Goal: Task Accomplishment & Management: Use online tool/utility

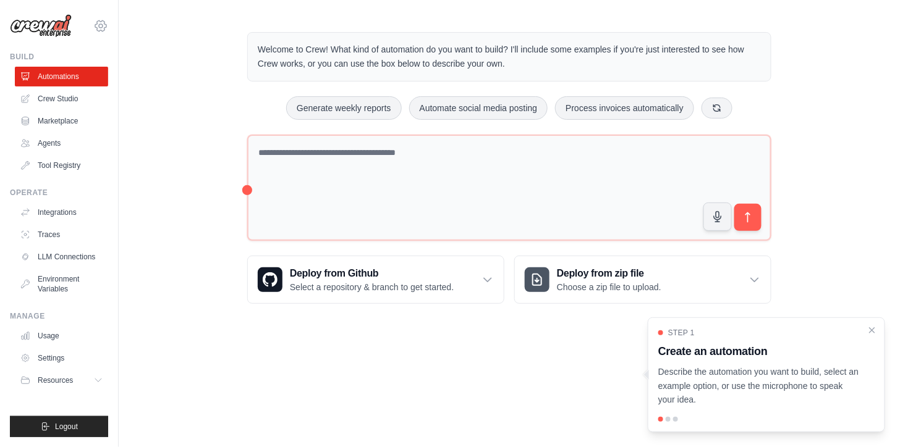
click at [103, 22] on icon at bounding box center [100, 26] width 15 height 15
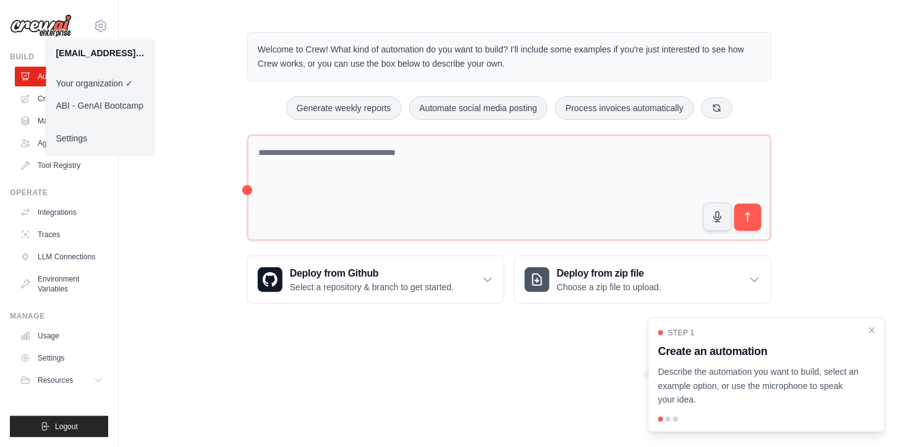
click at [116, 104] on link "ABI - GenAI Bootcamp" at bounding box center [100, 106] width 109 height 22
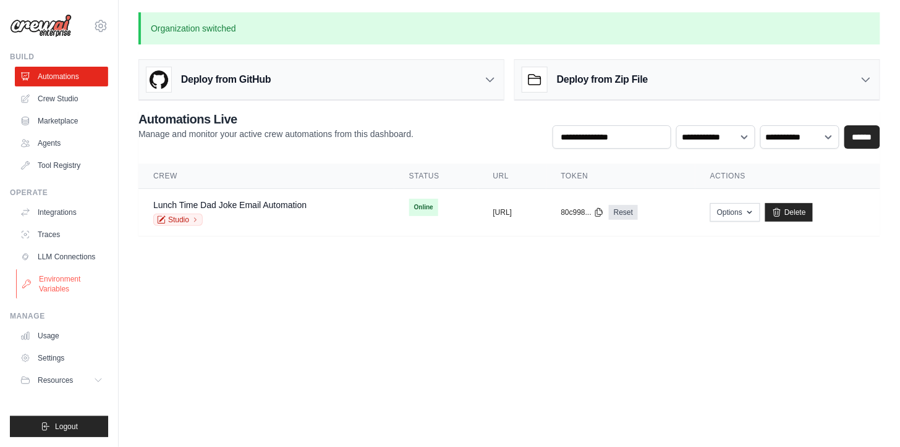
click at [65, 285] on link "Environment Variables" at bounding box center [62, 284] width 93 height 30
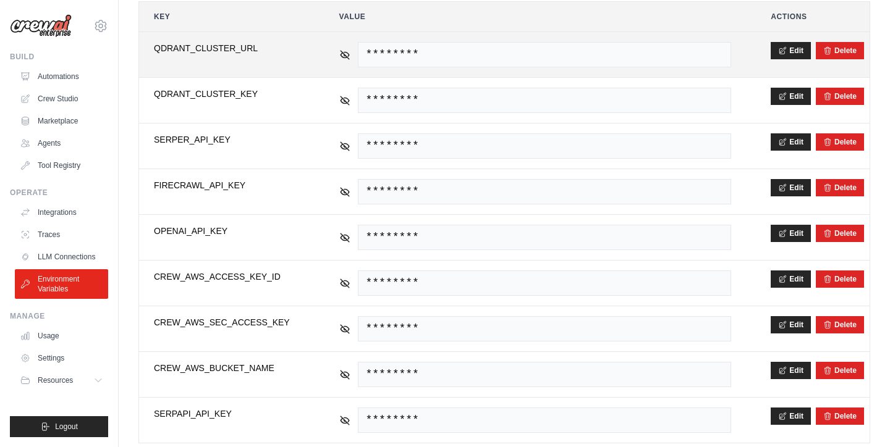
scroll to position [262, 0]
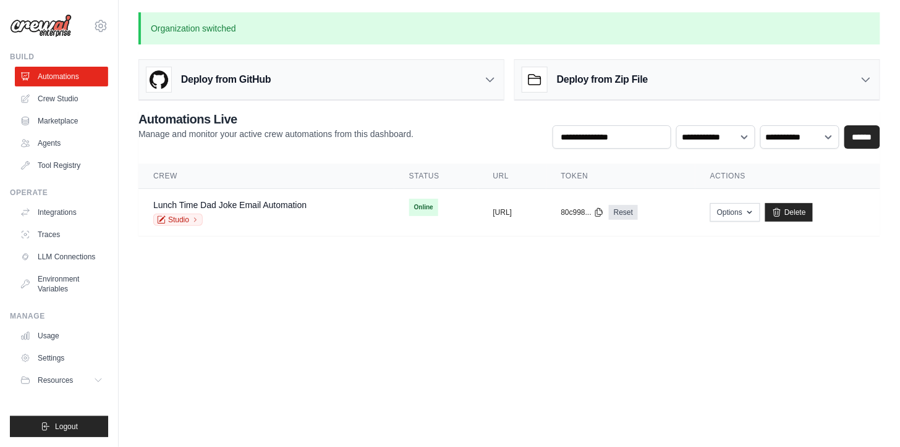
click at [180, 249] on main "Organization switched Deploy from GitHub Deploy your project directly from GitH…" at bounding box center [509, 131] width 781 height 263
click at [437, 387] on body "matheus.mariano@ambevtech.com.br Your organization ABI - GenAI Bootcamp ✓ Setti…" at bounding box center [450, 223] width 900 height 447
click at [212, 258] on main "Organization switched Deploy from GitHub Deploy your project directly from GitH…" at bounding box center [509, 131] width 781 height 263
click at [392, 276] on body "matheus.mariano@ambevtech.com.br Your organization ABI - GenAI Bootcamp ✓ Setti…" at bounding box center [450, 223] width 900 height 447
click at [678, 322] on body "matheus.mariano@ambevtech.com.br Your organization ABI - GenAI Bootcamp ✓ Setti…" at bounding box center [450, 223] width 900 height 447
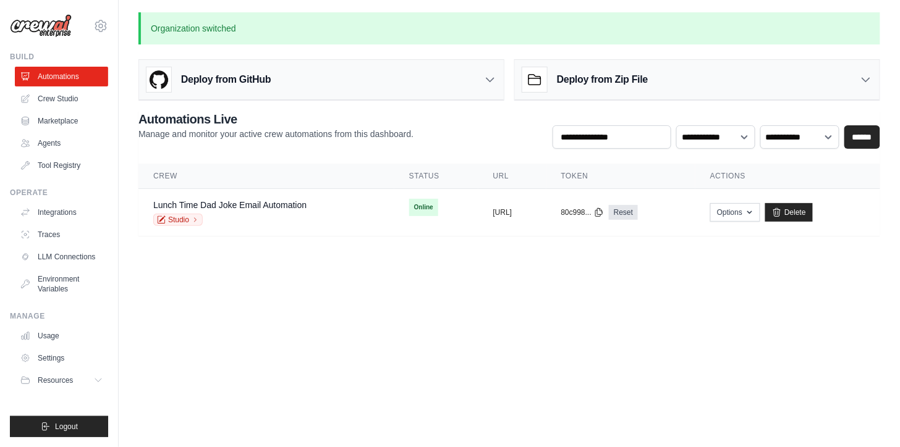
click at [428, 288] on body "matheus.mariano@ambevtech.com.br Your organization ABI - GenAI Bootcamp ✓ Setti…" at bounding box center [450, 223] width 900 height 447
click at [57, 95] on link "Crew Studio" at bounding box center [62, 99] width 93 height 20
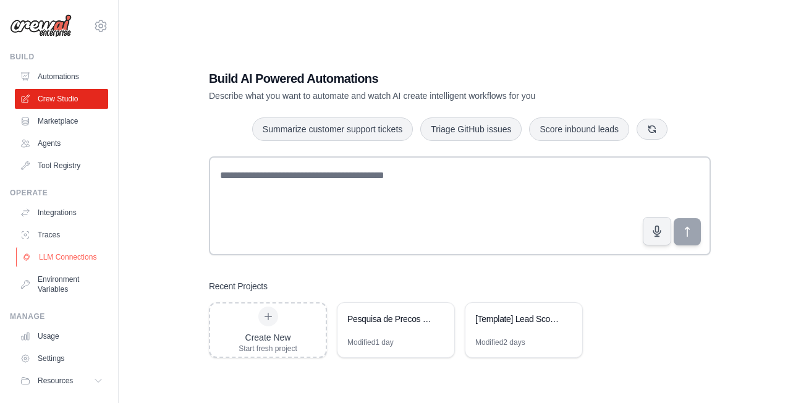
click at [61, 258] on link "LLM Connections" at bounding box center [62, 257] width 93 height 20
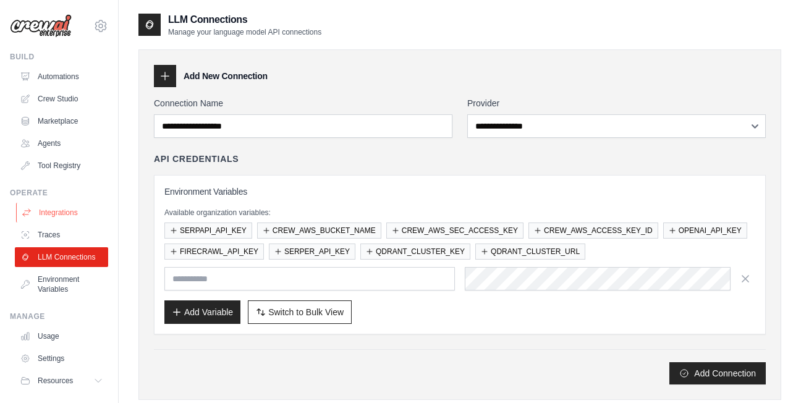
click at [91, 211] on link "Integrations" at bounding box center [62, 213] width 93 height 20
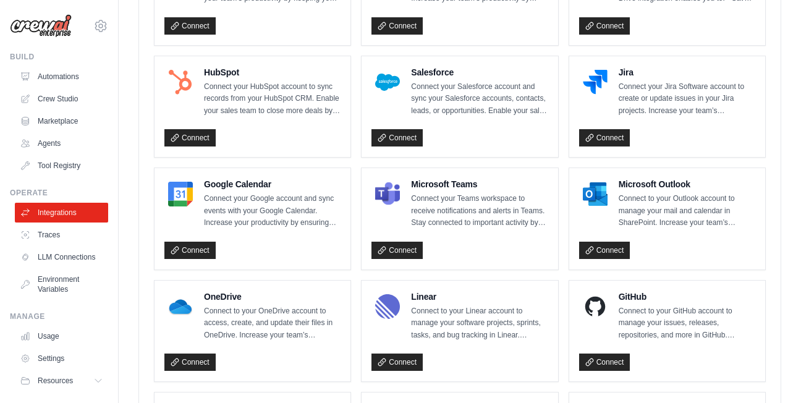
scroll to position [324, 0]
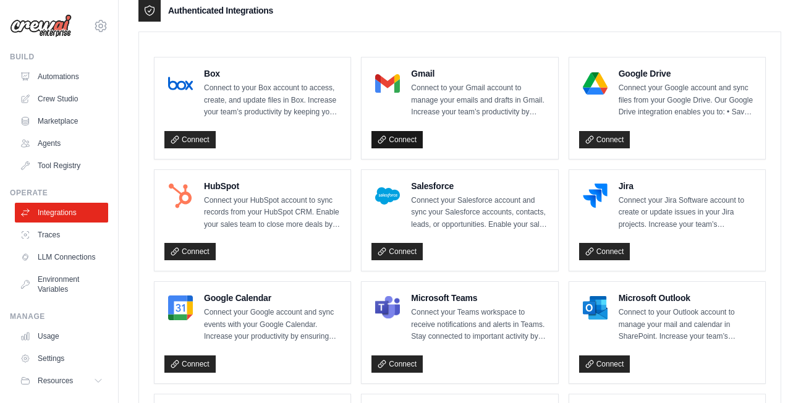
click at [400, 138] on link "Connect" at bounding box center [396, 139] width 51 height 17
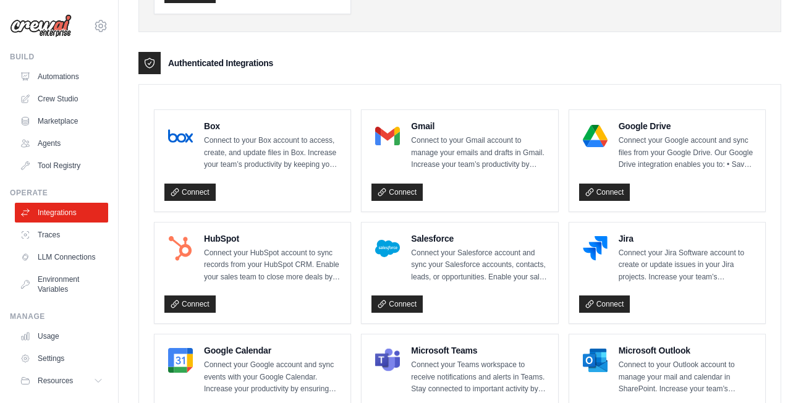
scroll to position [321, 0]
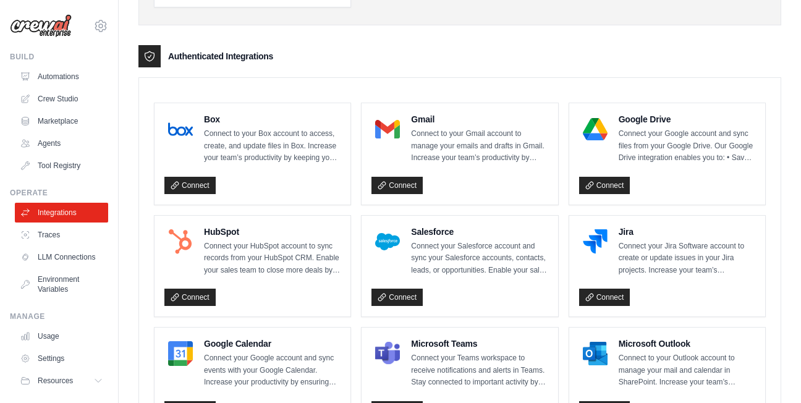
click at [442, 138] on p "Connect to your Gmail account to manage your emails and drafts in Gmail. Increa…" at bounding box center [479, 146] width 137 height 36
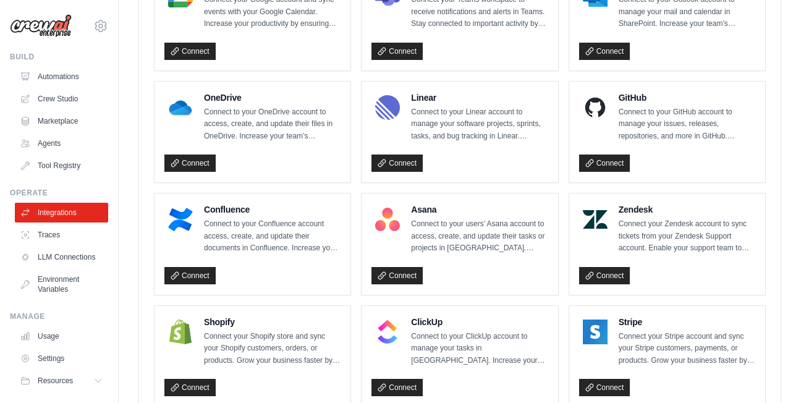
scroll to position [710, 0]
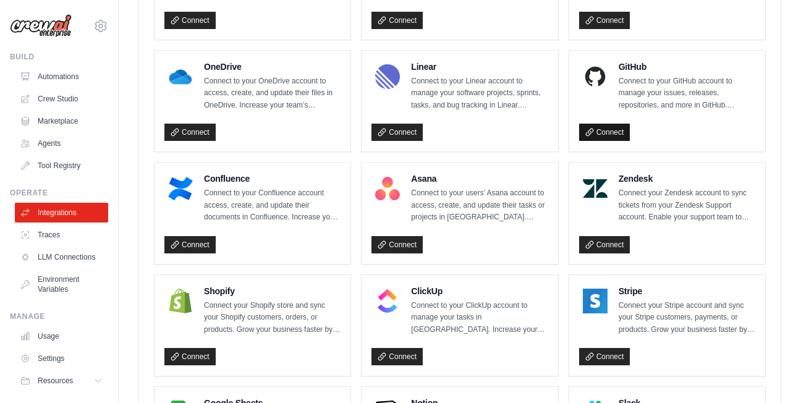
click at [615, 129] on link "Connect" at bounding box center [604, 132] width 51 height 17
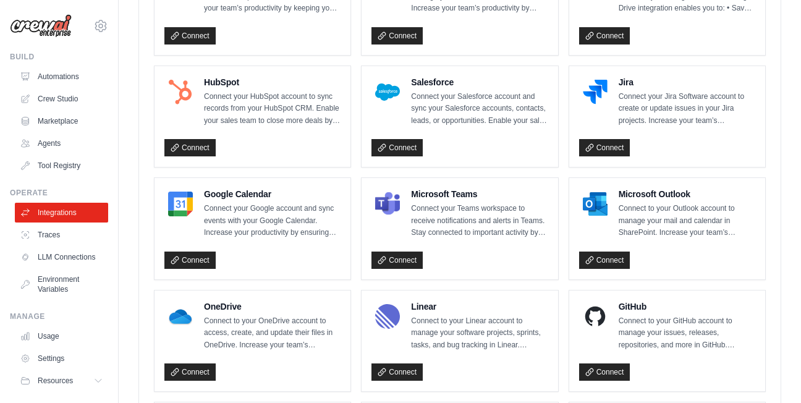
scroll to position [473, 0]
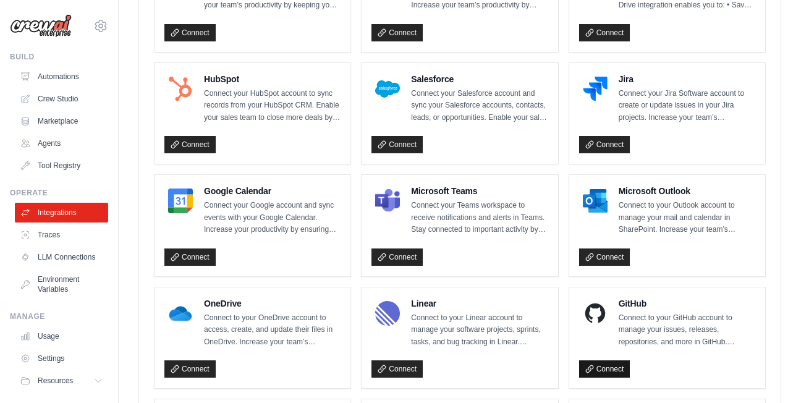
click at [594, 366] on link "Connect" at bounding box center [604, 368] width 51 height 17
click at [609, 251] on link "Connect" at bounding box center [604, 256] width 51 height 17
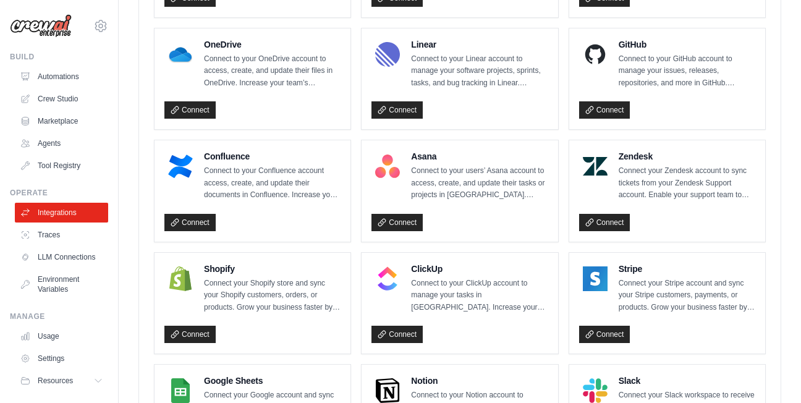
scroll to position [838, 0]
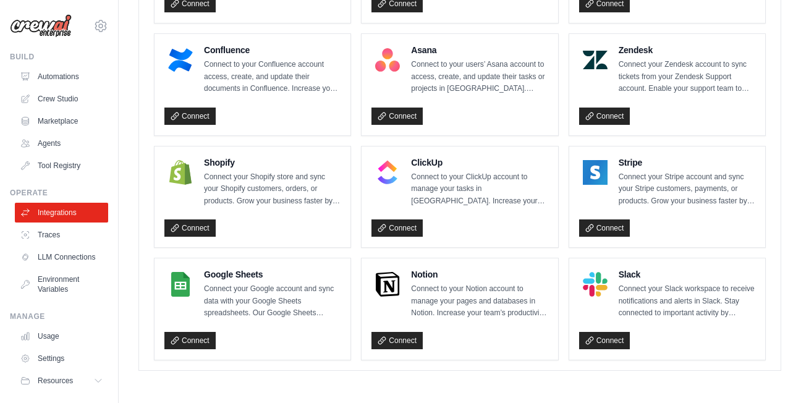
click at [532, 317] on p "Connect to your Notion account to manage your pages and databases in Notion. In…" at bounding box center [479, 301] width 137 height 36
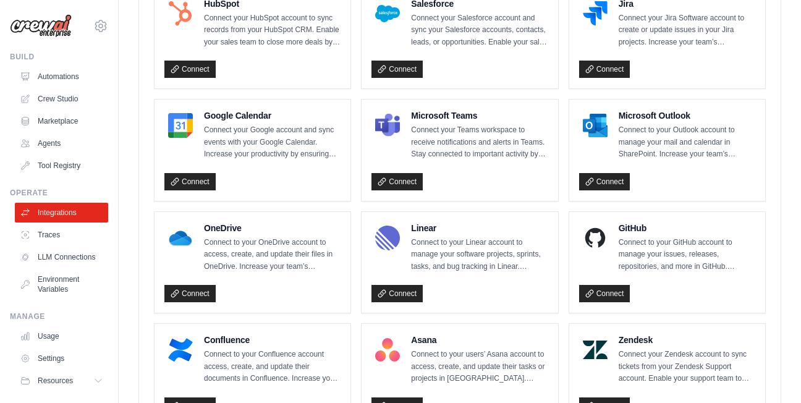
drag, startPoint x: 532, startPoint y: 317, endPoint x: 492, endPoint y: 303, distance: 42.6
click at [492, 303] on div "Linear Connect to your Linear account to manage your software projects, sprints…" at bounding box center [459, 262] width 196 height 101
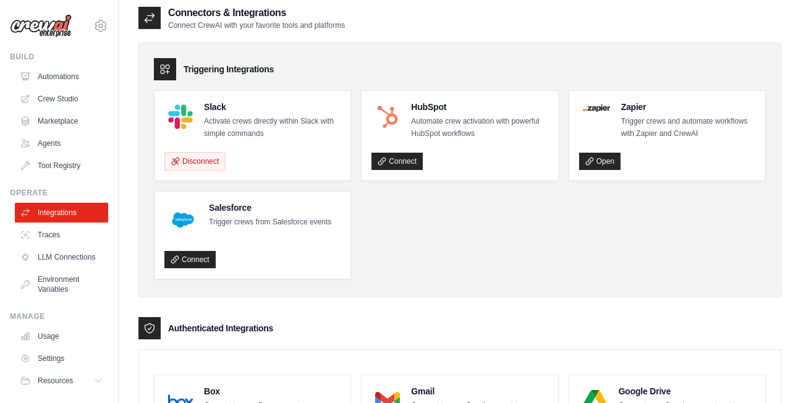
scroll to position [0, 0]
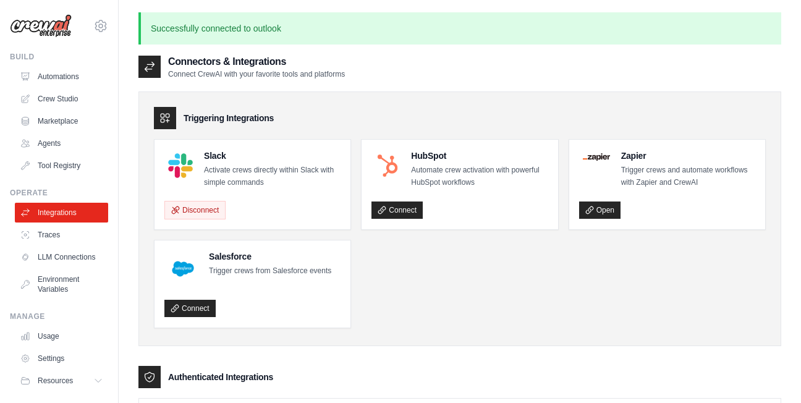
click at [442, 321] on ul "Slack Activate crews directly within Slack with simple commands Disconnect HubS…" at bounding box center [460, 233] width 612 height 189
click at [449, 277] on ul "Slack Activate crews directly within Slack with simple commands Disconnect HubS…" at bounding box center [460, 233] width 612 height 189
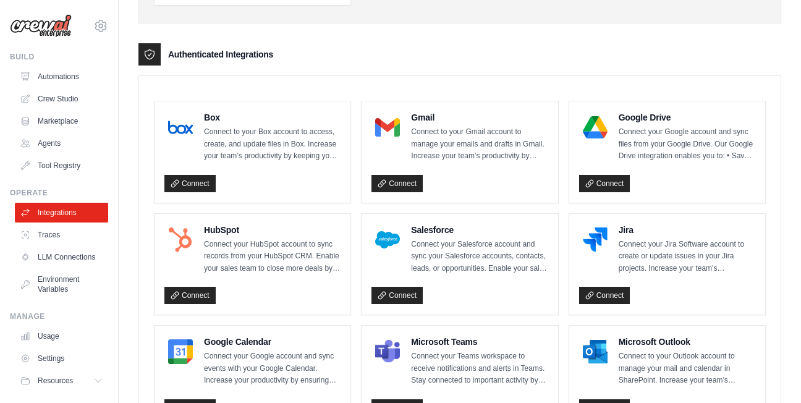
click at [71, 88] on ul "Automations Crew Studio Marketplace Agents Tool Registry" at bounding box center [61, 121] width 93 height 109
click at [68, 93] on link "Crew Studio" at bounding box center [62, 99] width 93 height 20
